Goal: Check status: Check status

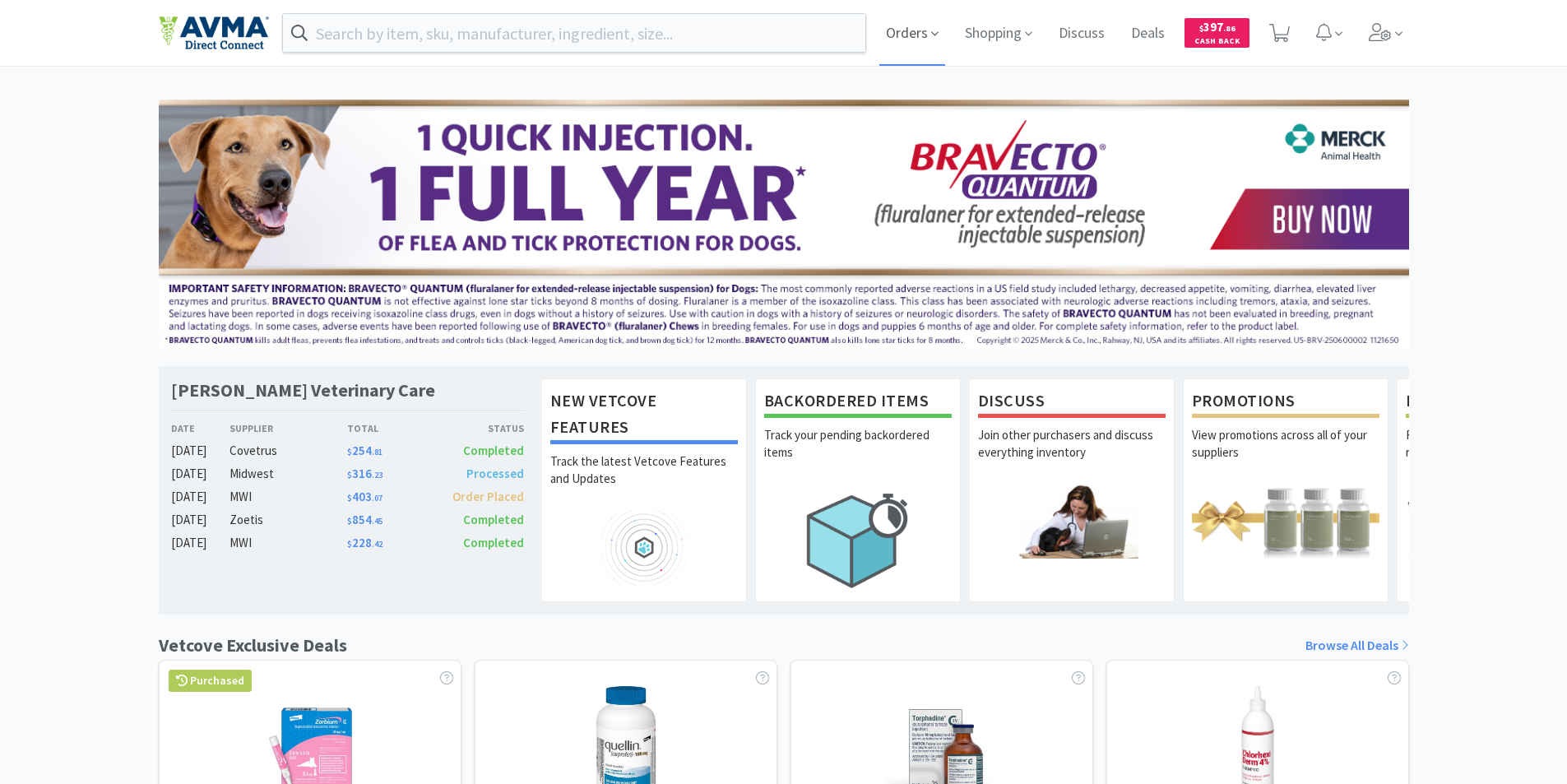
click at [908, 31] on span "Orders" at bounding box center [912, 33] width 65 height 65
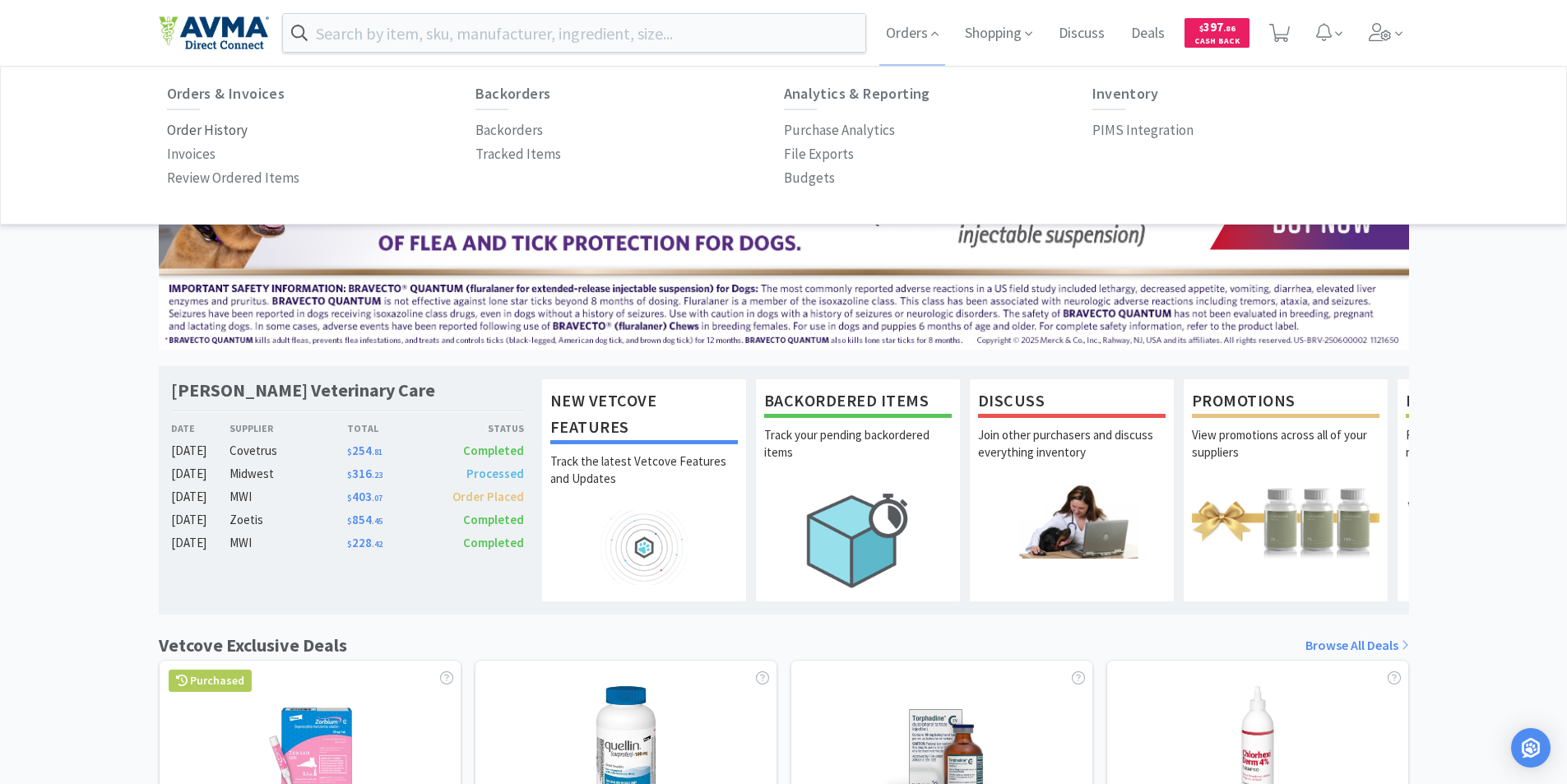
click at [203, 128] on p "Order History" at bounding box center [207, 130] width 81 height 22
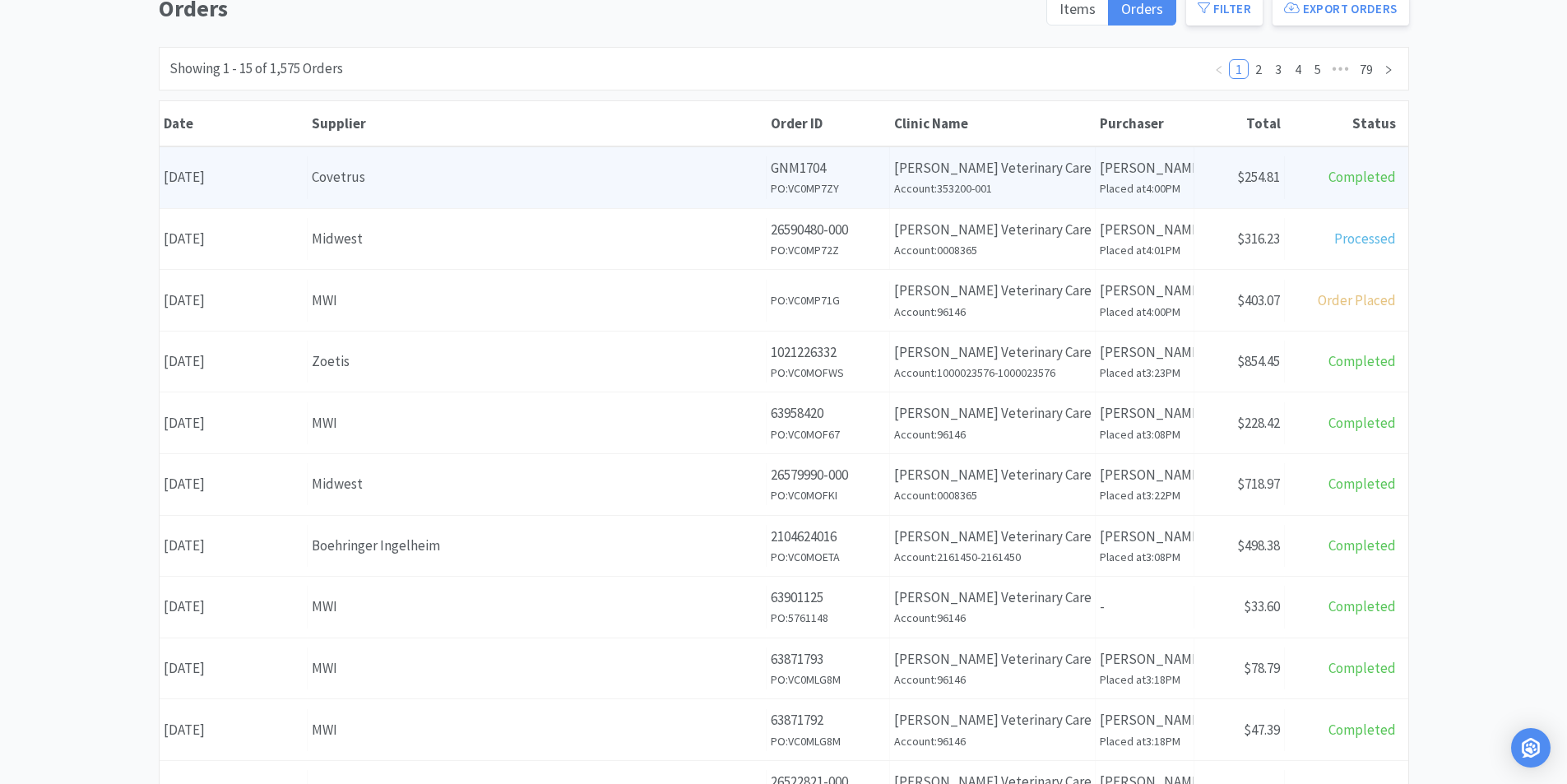
scroll to position [164, 0]
click at [234, 175] on div "Date [DATE]" at bounding box center [233, 173] width 148 height 42
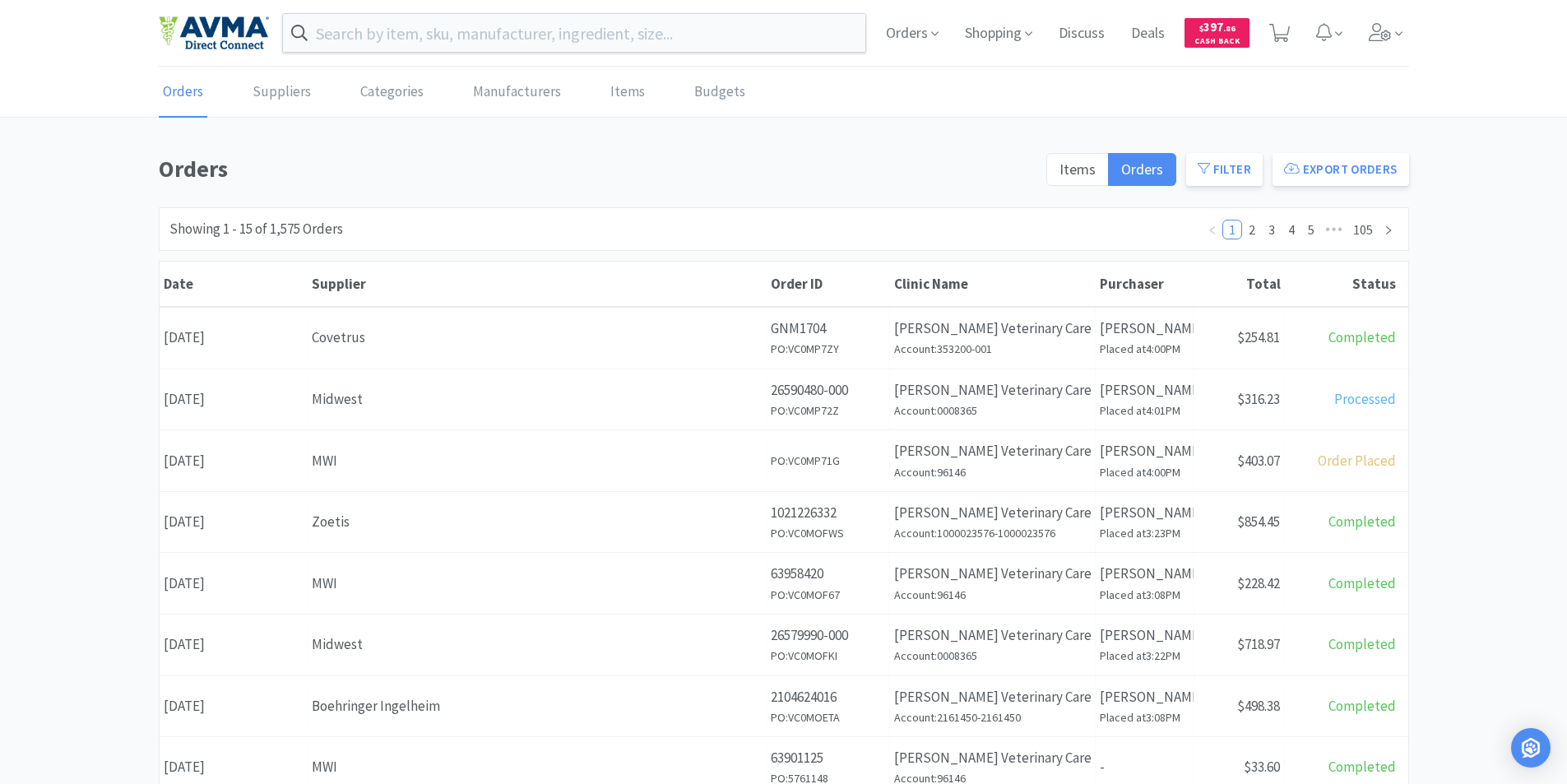
scroll to position [164, 0]
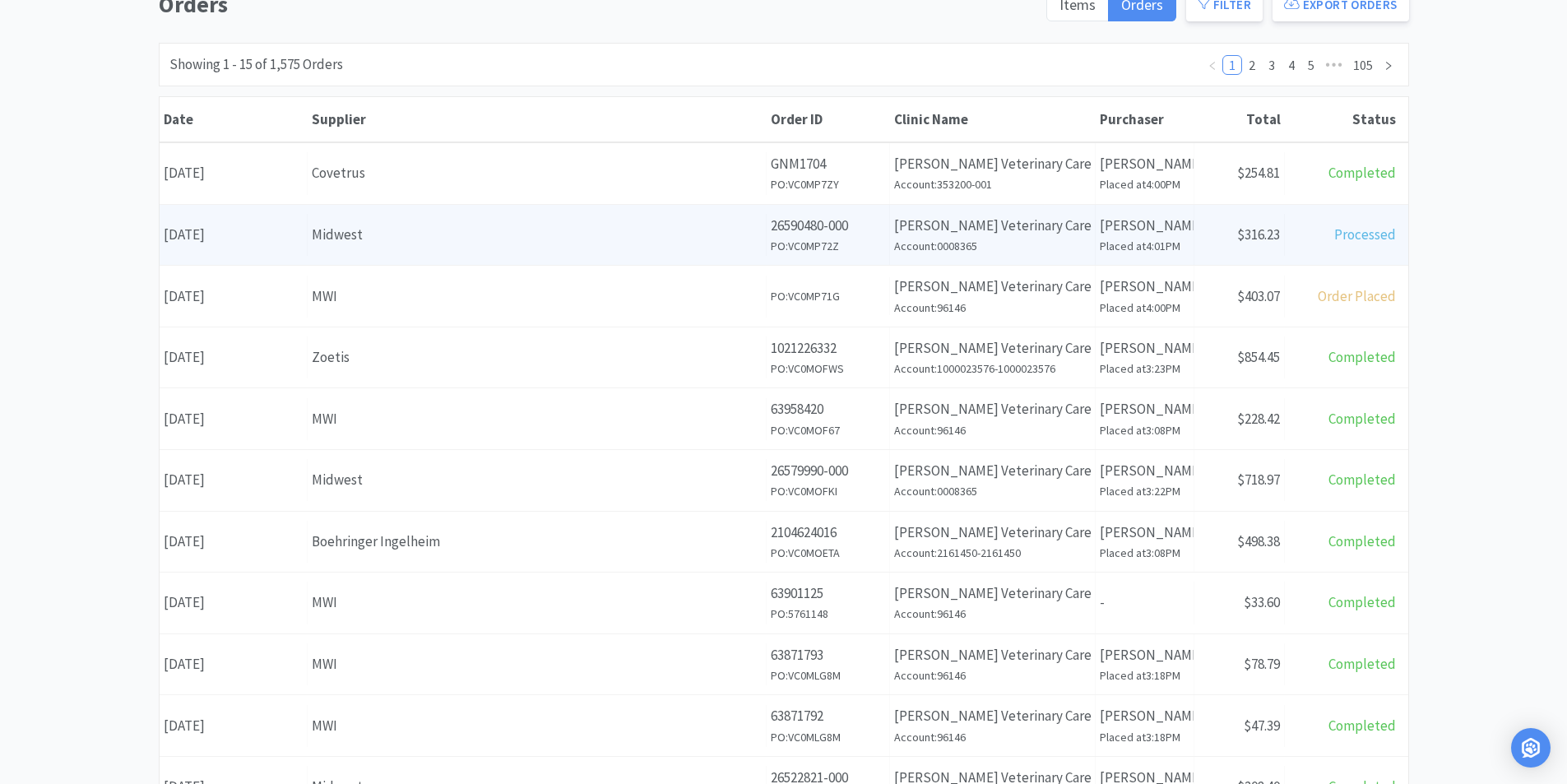
click at [235, 238] on div "Date [DATE]" at bounding box center [233, 235] width 148 height 42
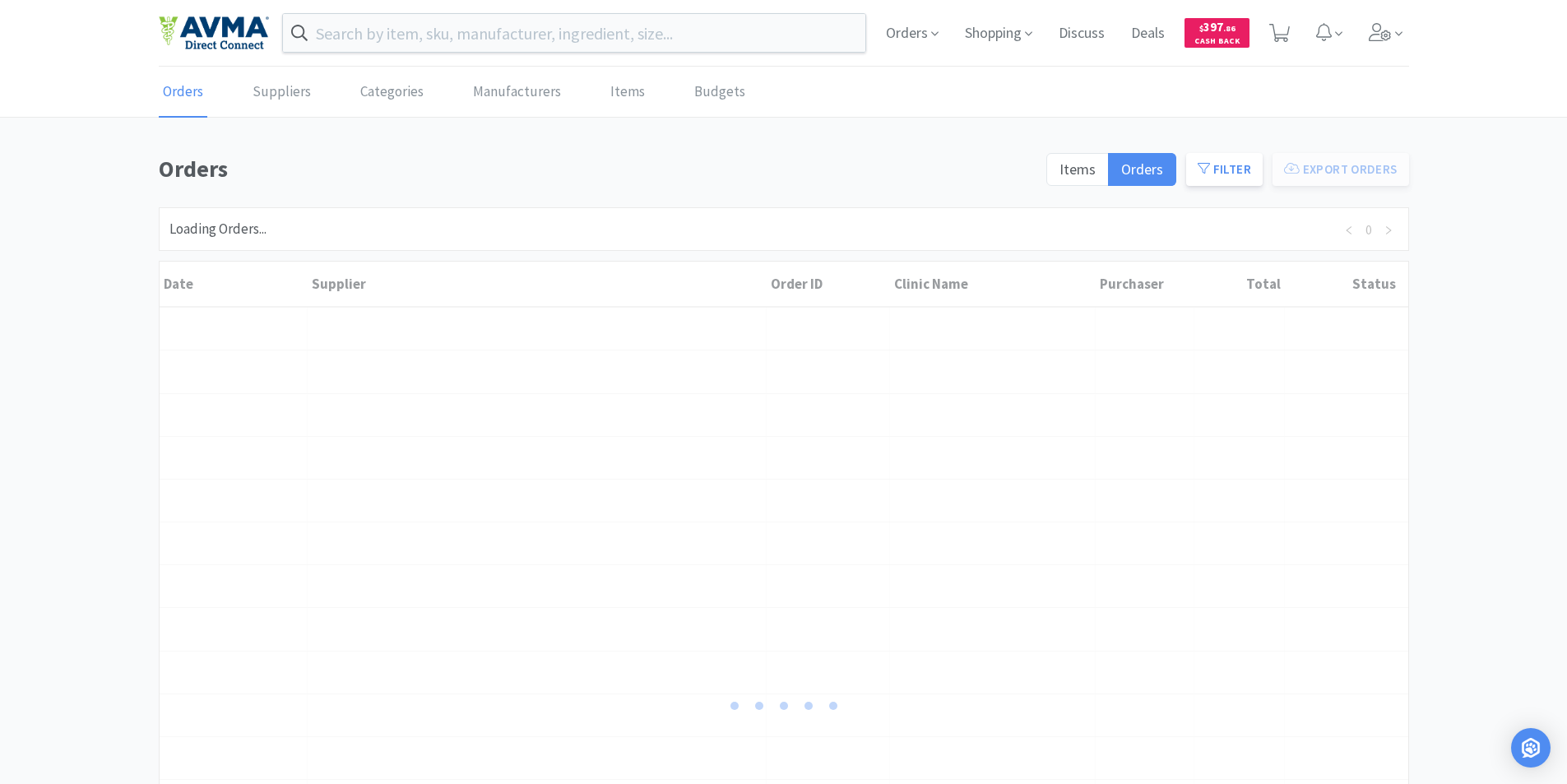
scroll to position [164, 0]
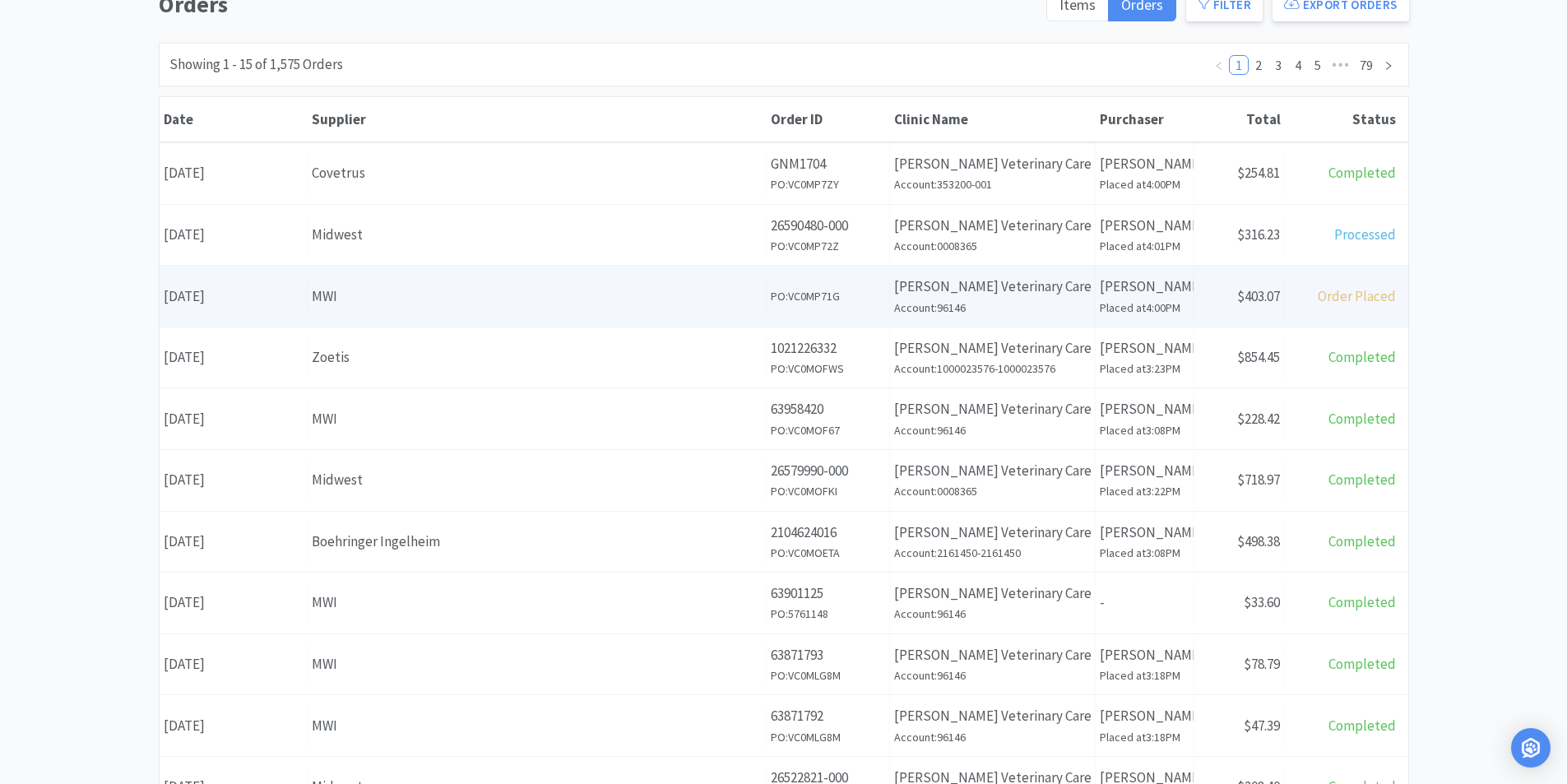
click at [217, 296] on div "Date [DATE]" at bounding box center [233, 297] width 148 height 42
